Goal: Information Seeking & Learning: Learn about a topic

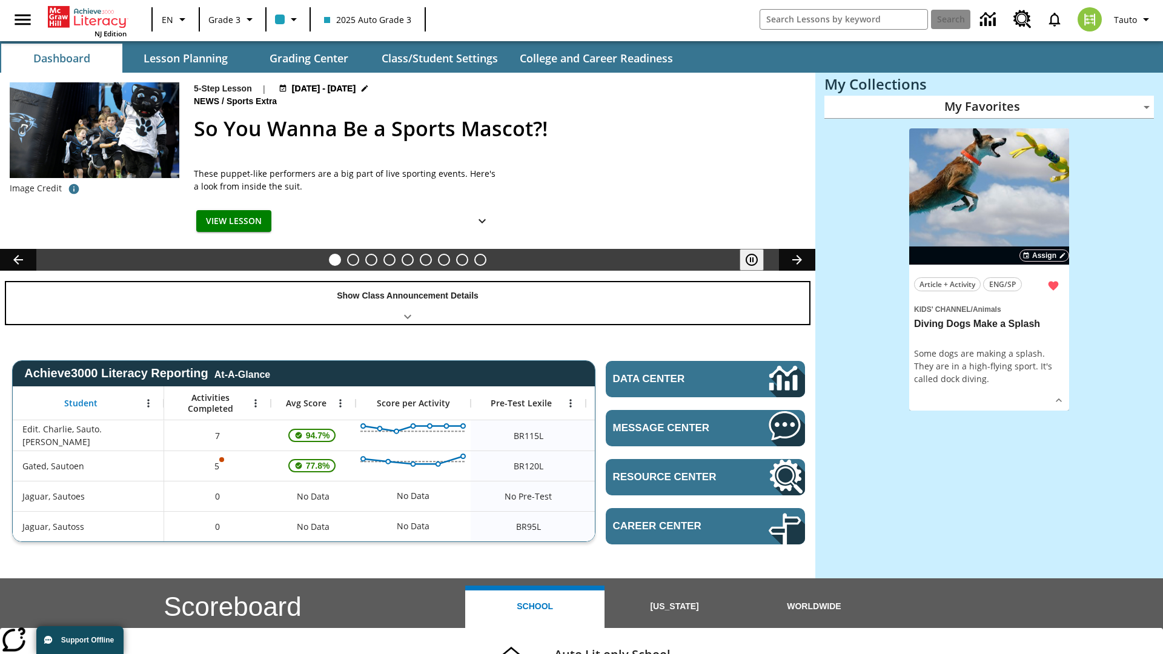
click at [408, 303] on div "Show Class Announcement Details" at bounding box center [407, 303] width 803 height 42
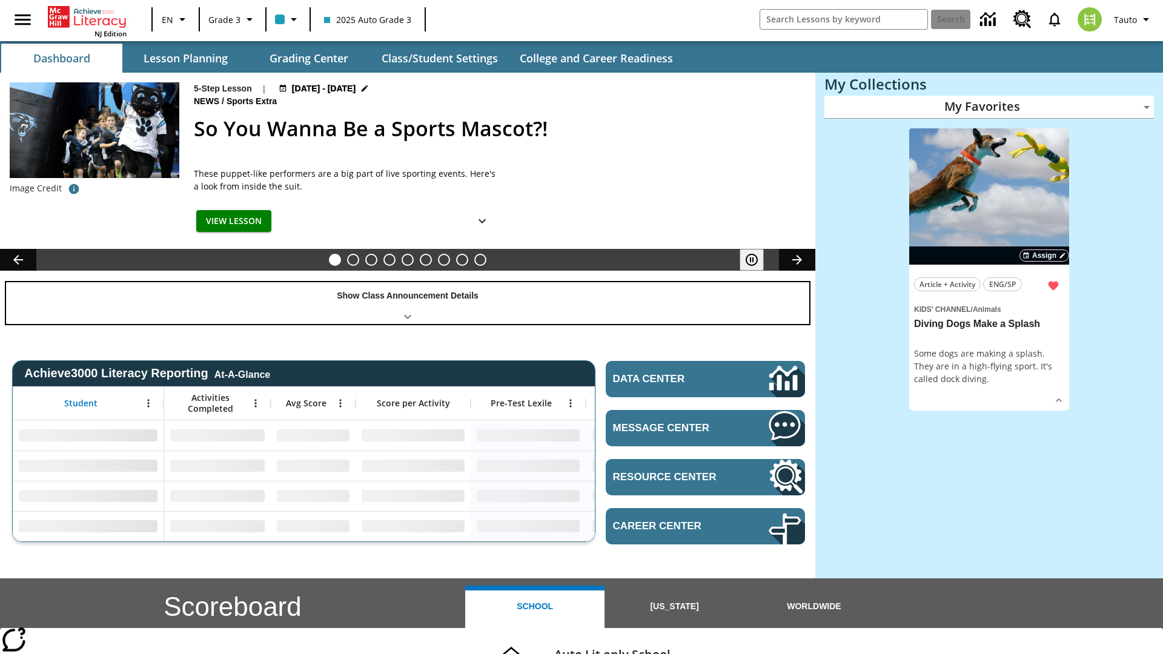
click at [408, 303] on div "Show Class Announcement Details" at bounding box center [407, 303] width 803 height 42
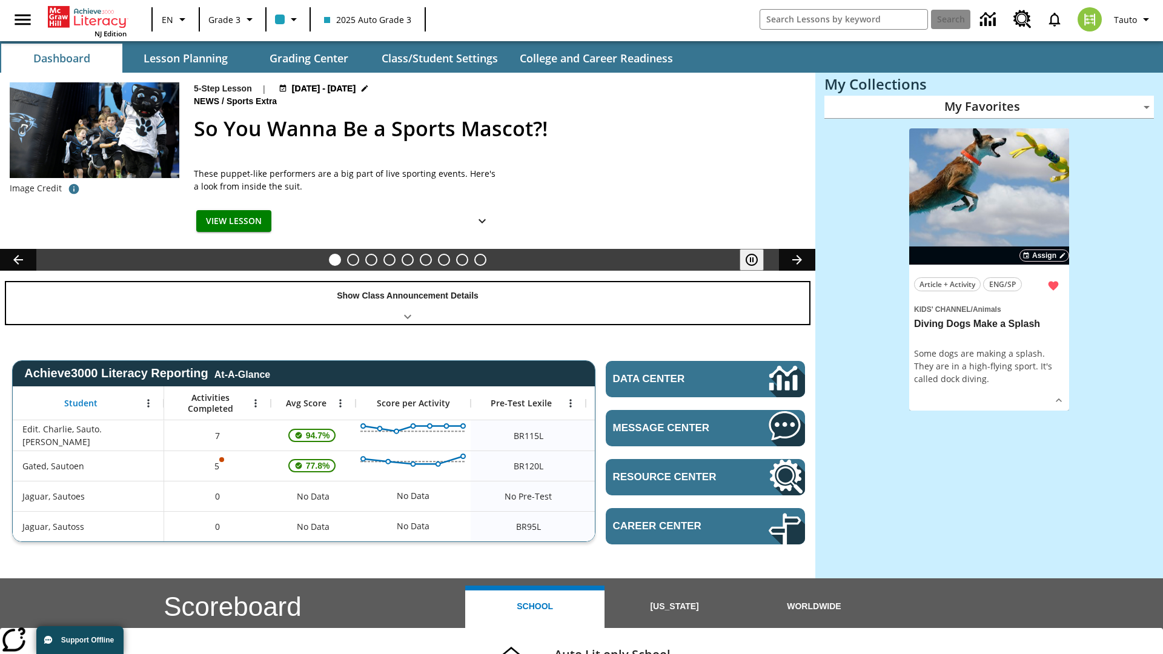
click at [408, 303] on div "Show Class Announcement Details" at bounding box center [407, 303] width 803 height 42
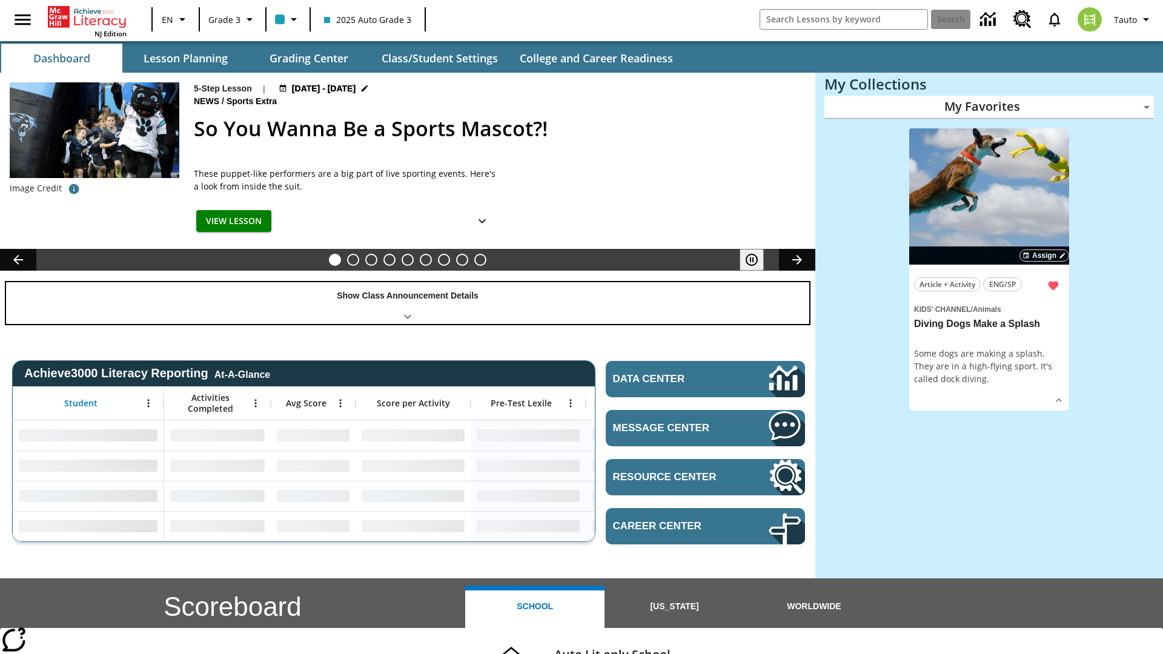
click at [408, 303] on div "Show Class Announcement Details" at bounding box center [407, 303] width 803 height 42
